Goal: Find specific page/section: Find specific page/section

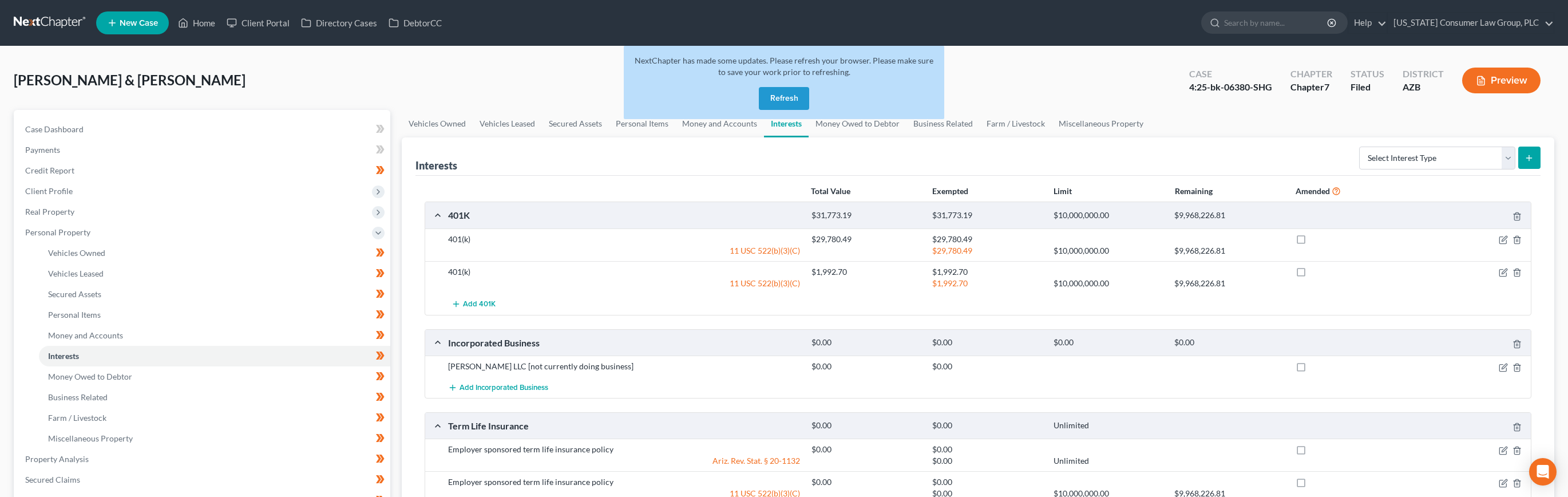
click at [777, 106] on button "Refresh" at bounding box center [784, 98] width 50 height 23
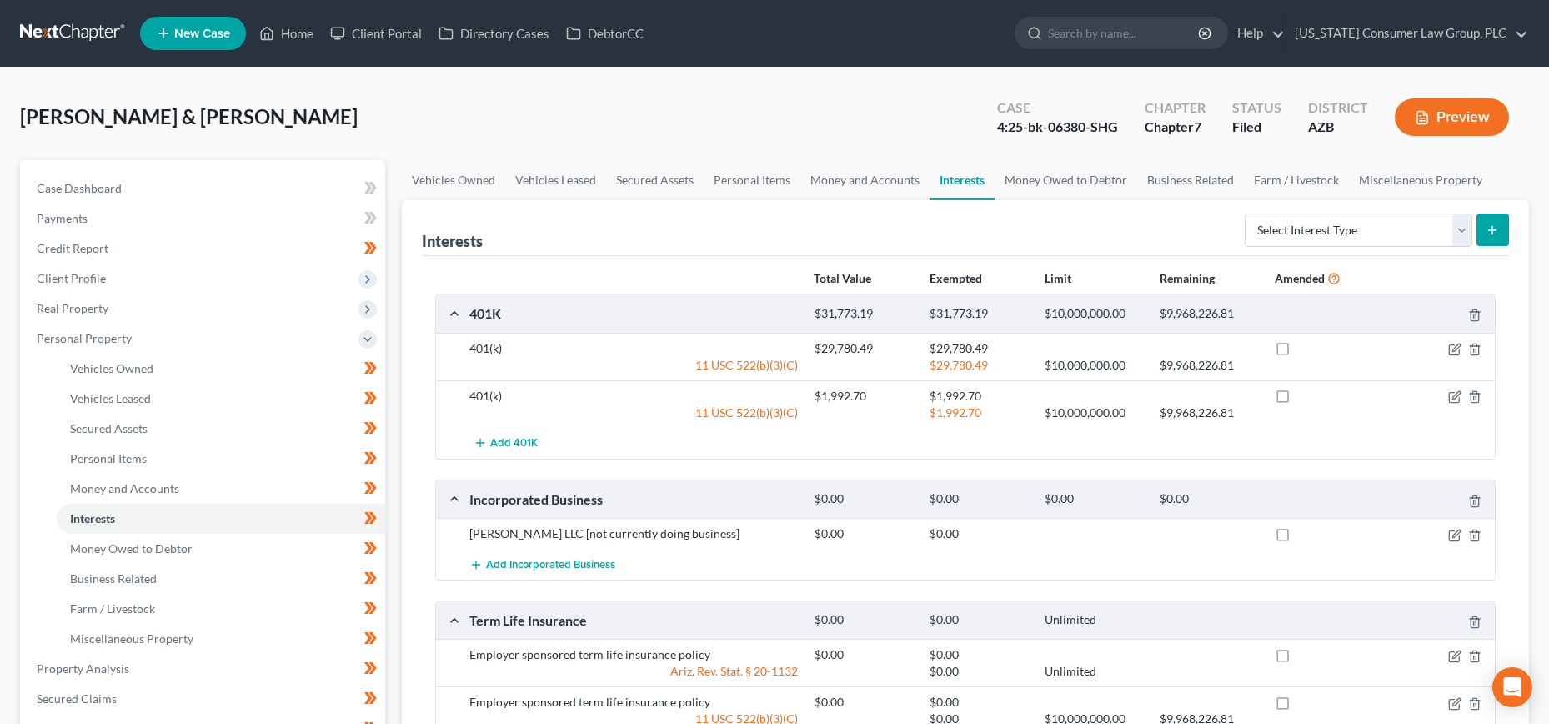
click at [83, 20] on link at bounding box center [73, 33] width 107 height 30
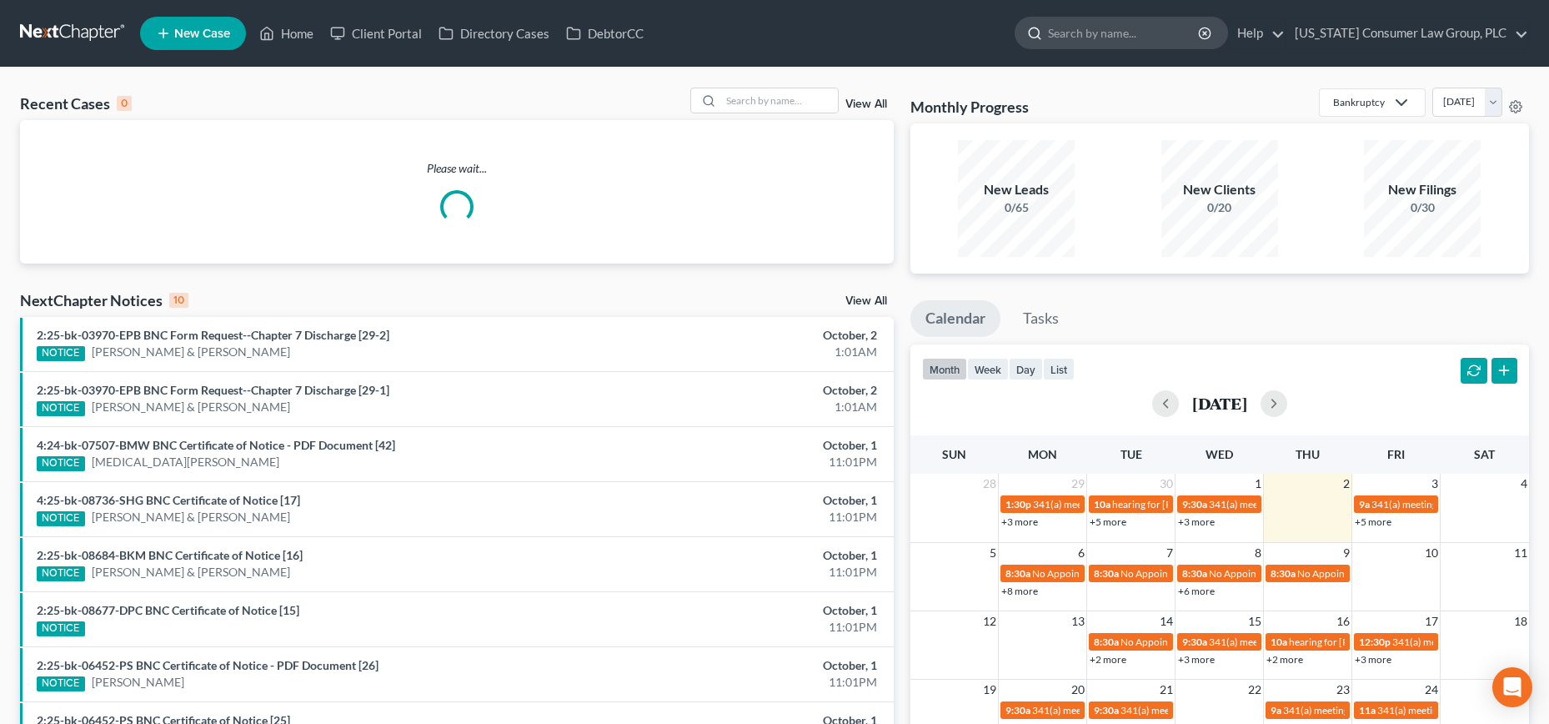
click at [1133, 38] on input "search" at bounding box center [1124, 33] width 153 height 31
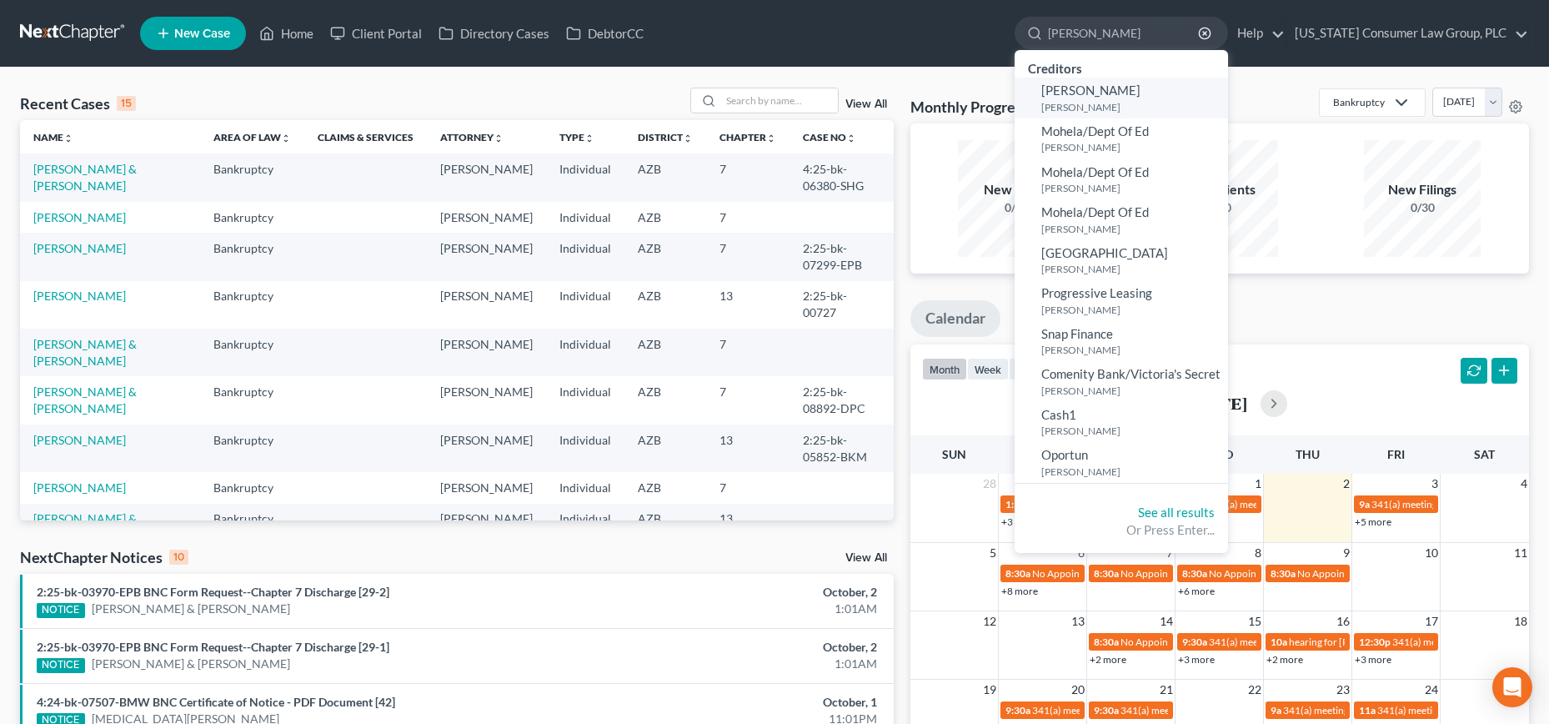
type input "[PERSON_NAME]"
click at [1087, 107] on small "[PERSON_NAME]" at bounding box center [1133, 107] width 183 height 14
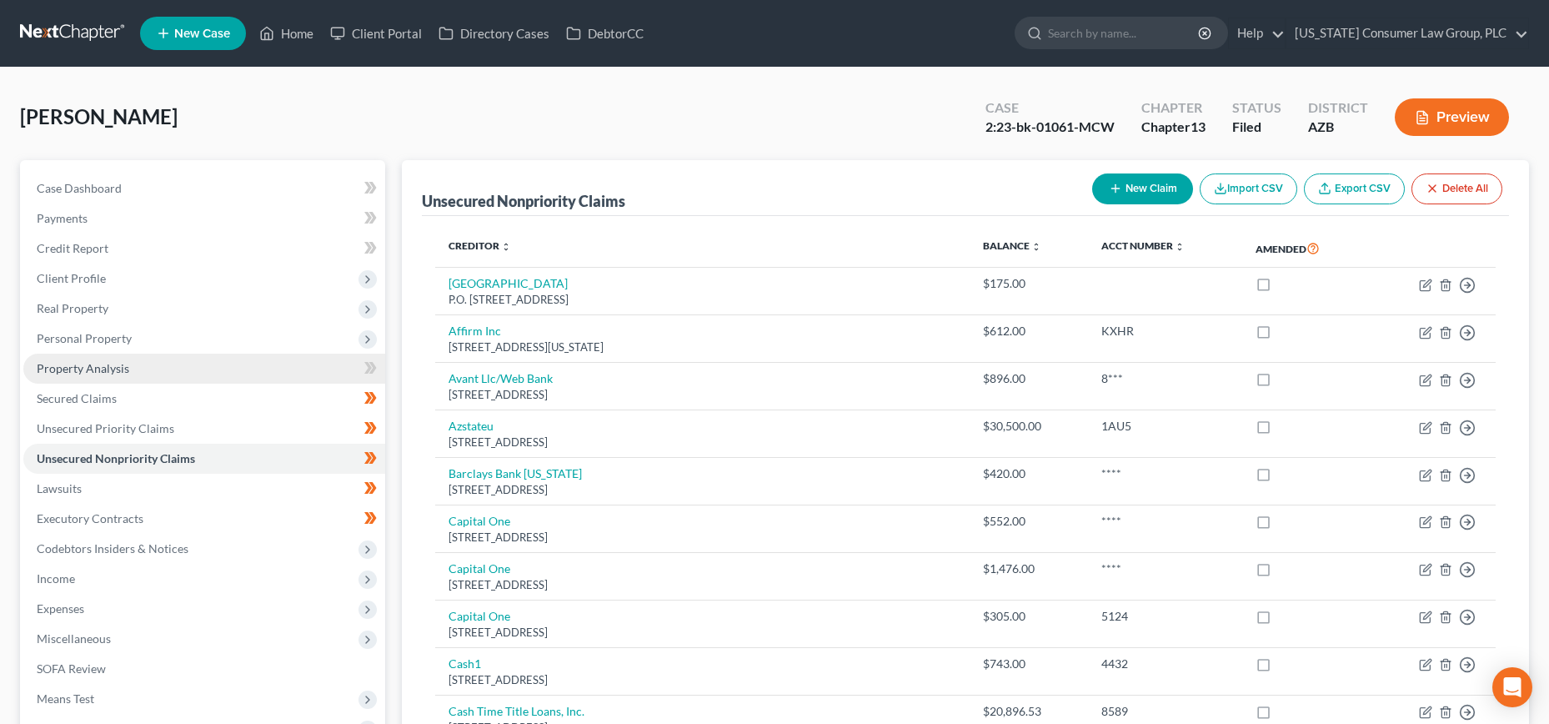
scroll to position [554, 0]
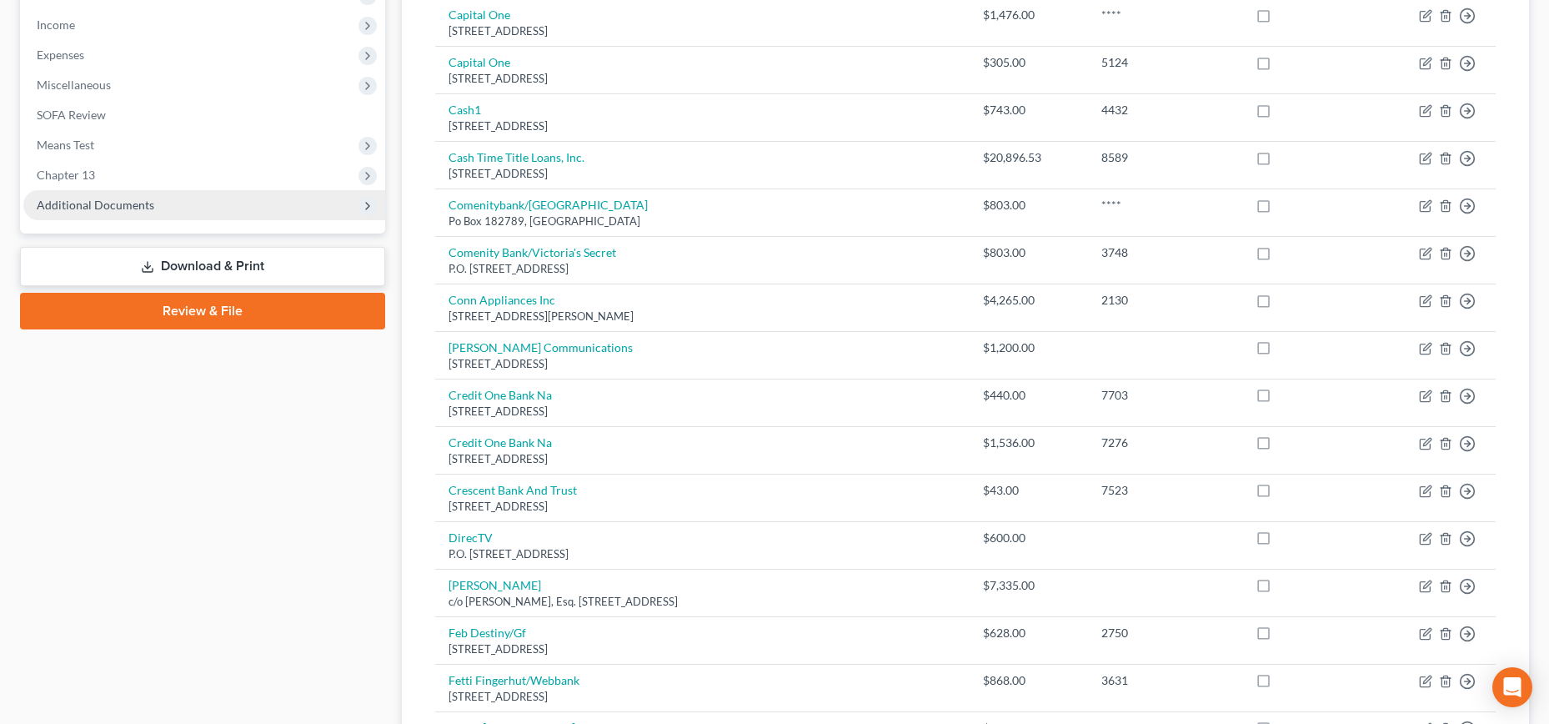
click at [123, 203] on span "Additional Documents" at bounding box center [96, 205] width 118 height 14
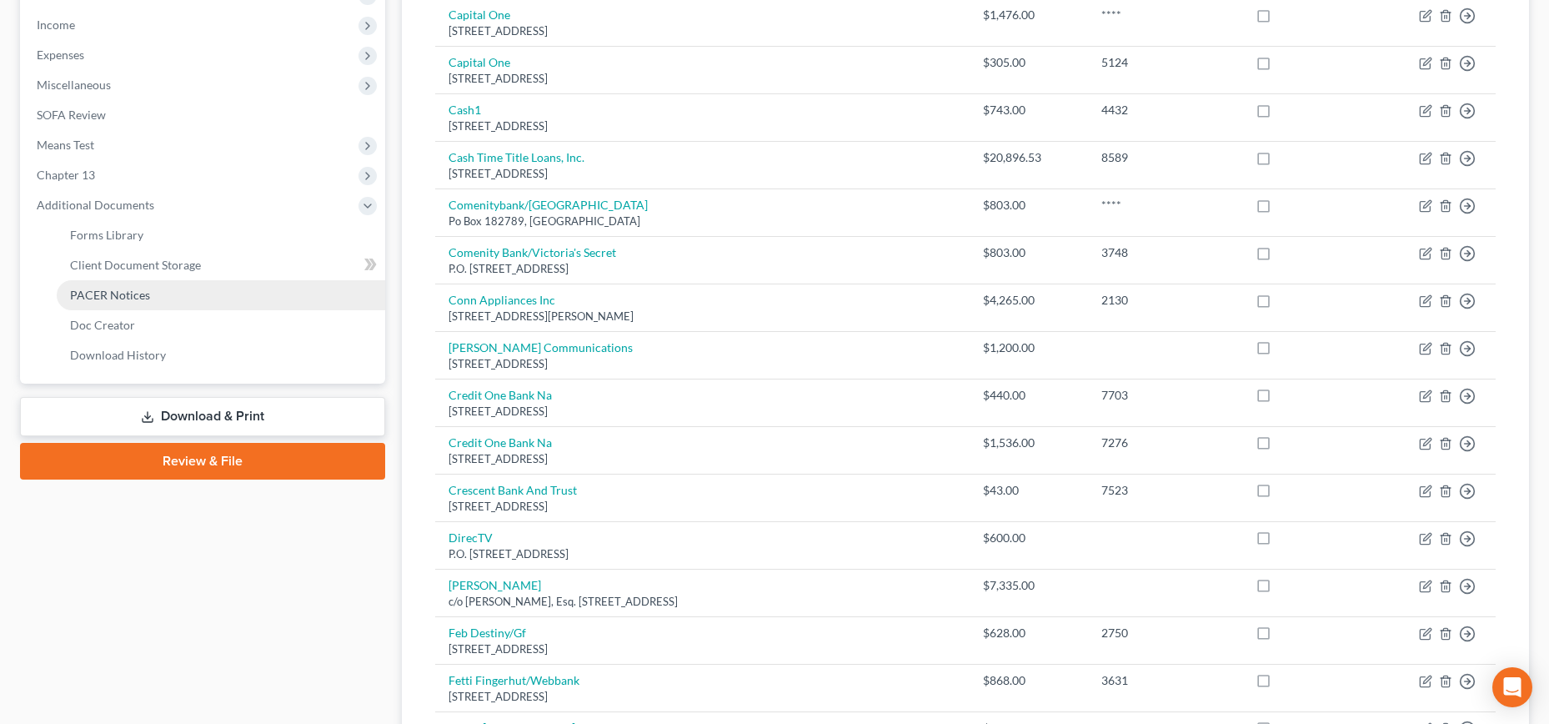
click at [108, 288] on span "PACER Notices" at bounding box center [110, 295] width 80 height 14
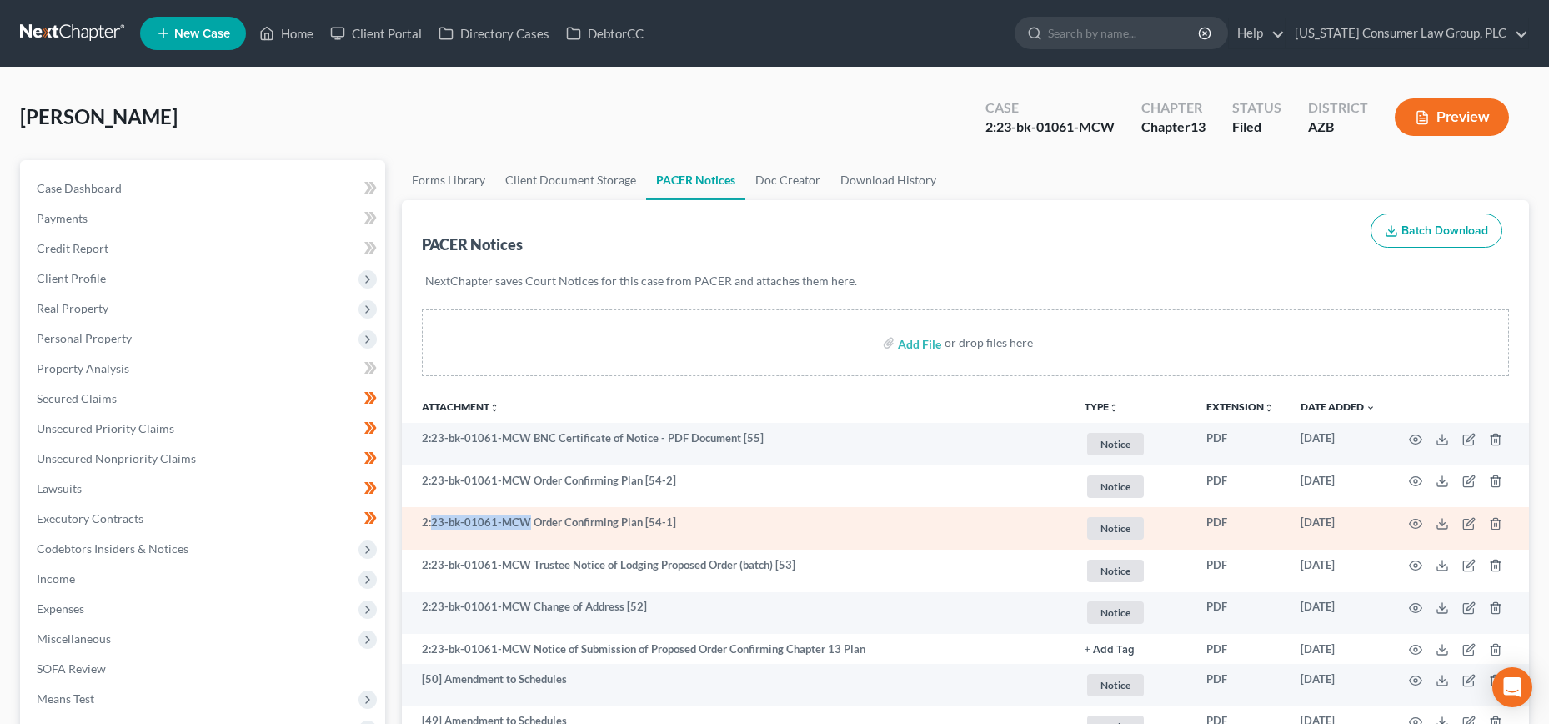
drag, startPoint x: 433, startPoint y: 522, endPoint x: 526, endPoint y: 523, distance: 93.4
click at [526, 523] on td "2:23-bk-01061-MCW Order Confirming Plan [54-1]" at bounding box center [737, 528] width 670 height 43
copy td "23-bk-01061-MCW"
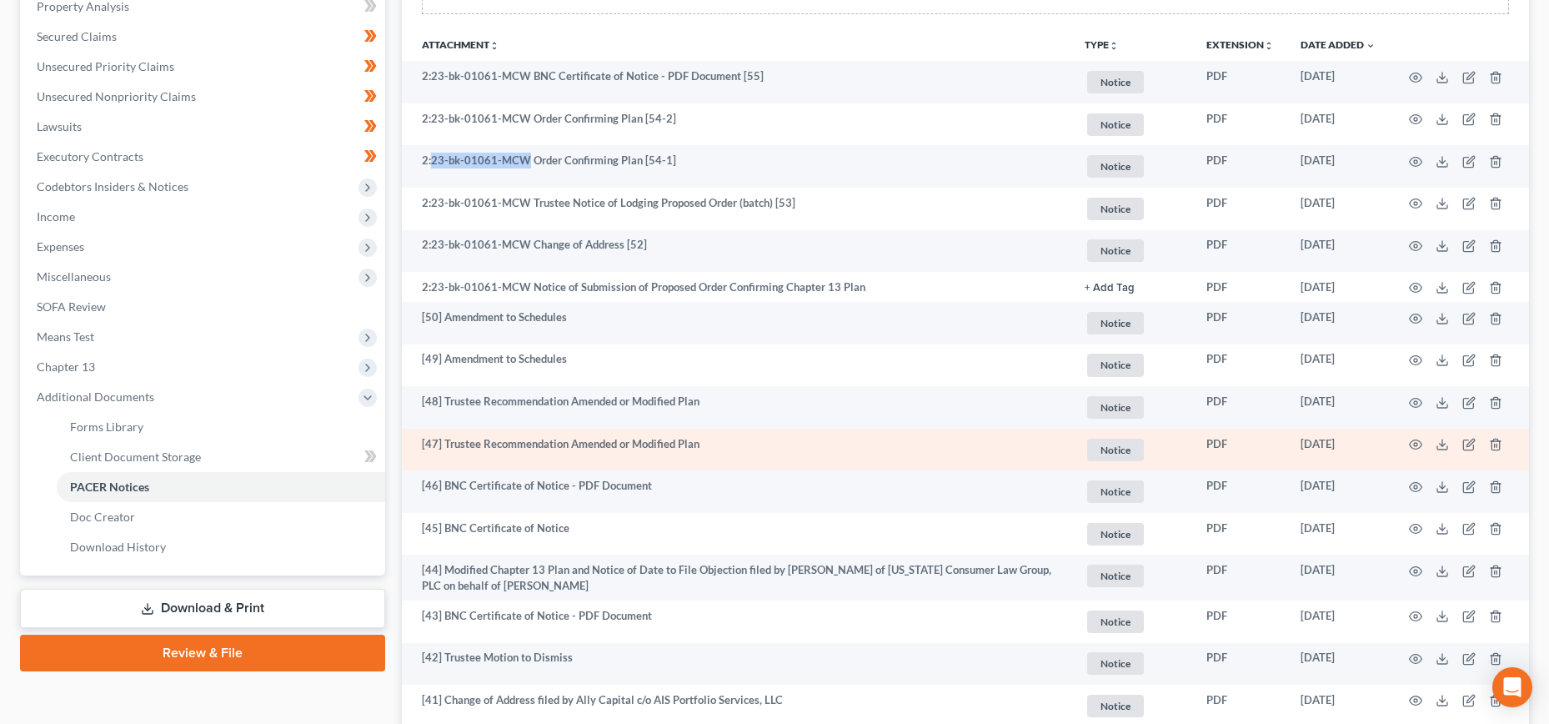
scroll to position [384, 0]
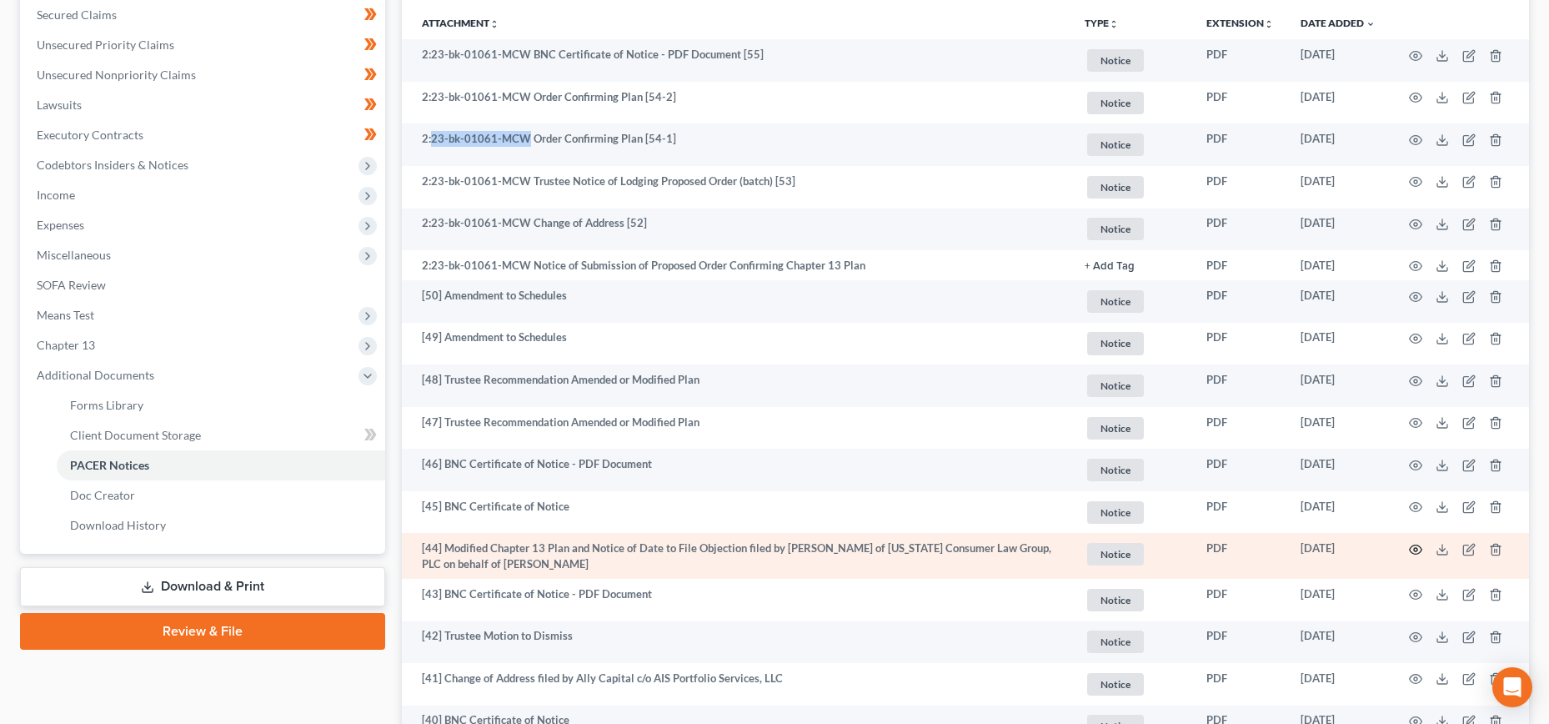
click at [1414, 549] on circle "button" at bounding box center [1415, 549] width 3 height 3
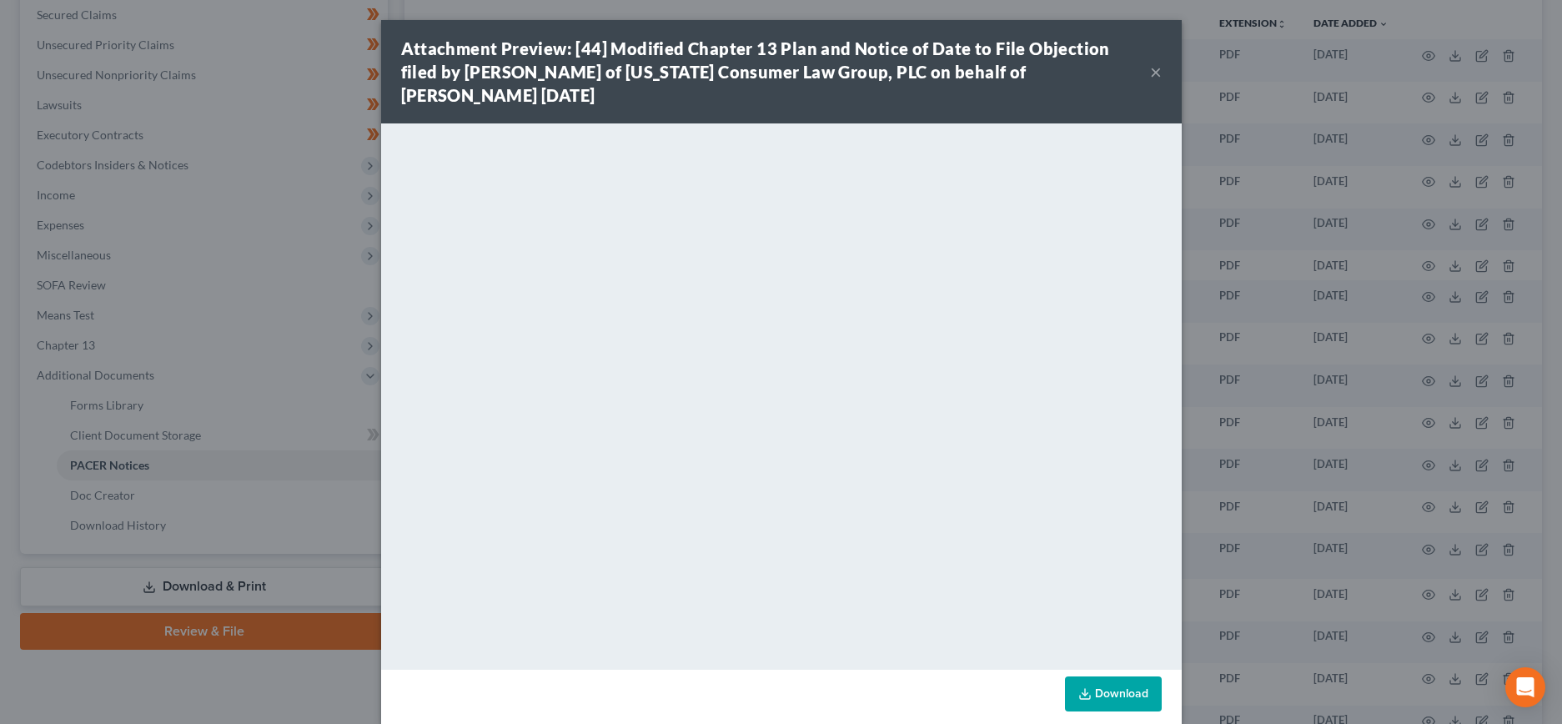
click at [1157, 62] on button "×" at bounding box center [1156, 72] width 12 height 20
